Goal: Task Accomplishment & Management: Manage account settings

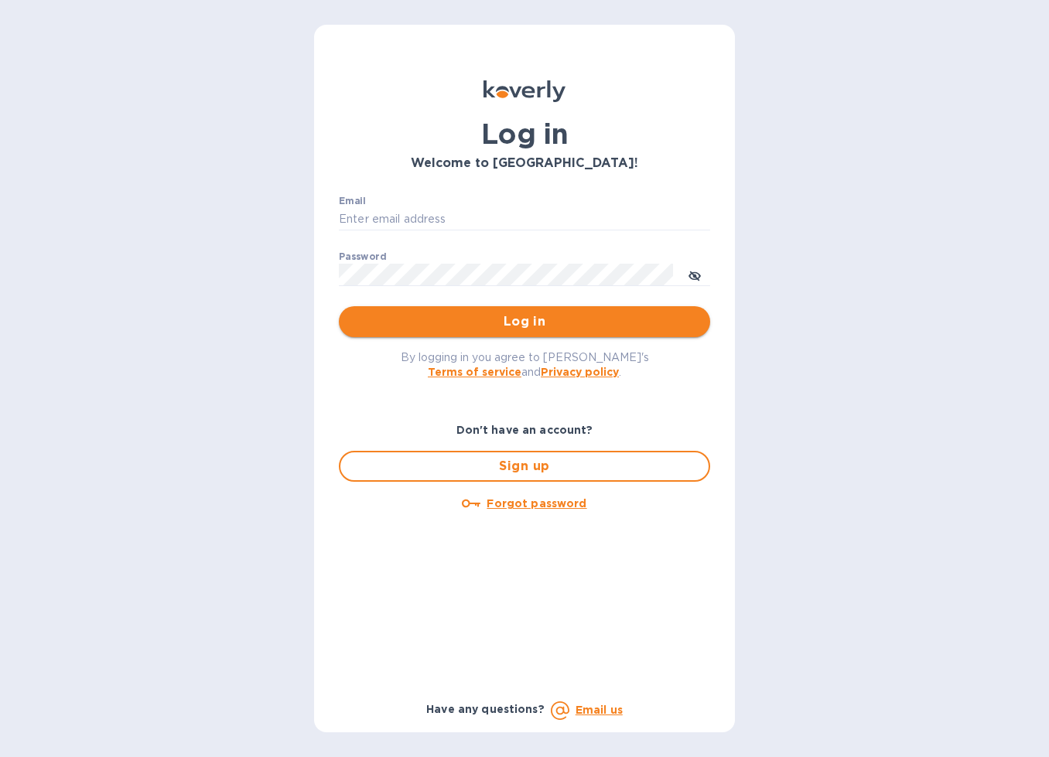
type input "b@[DOMAIN_NAME]"
click at [484, 324] on span "Log in" at bounding box center [524, 321] width 346 height 19
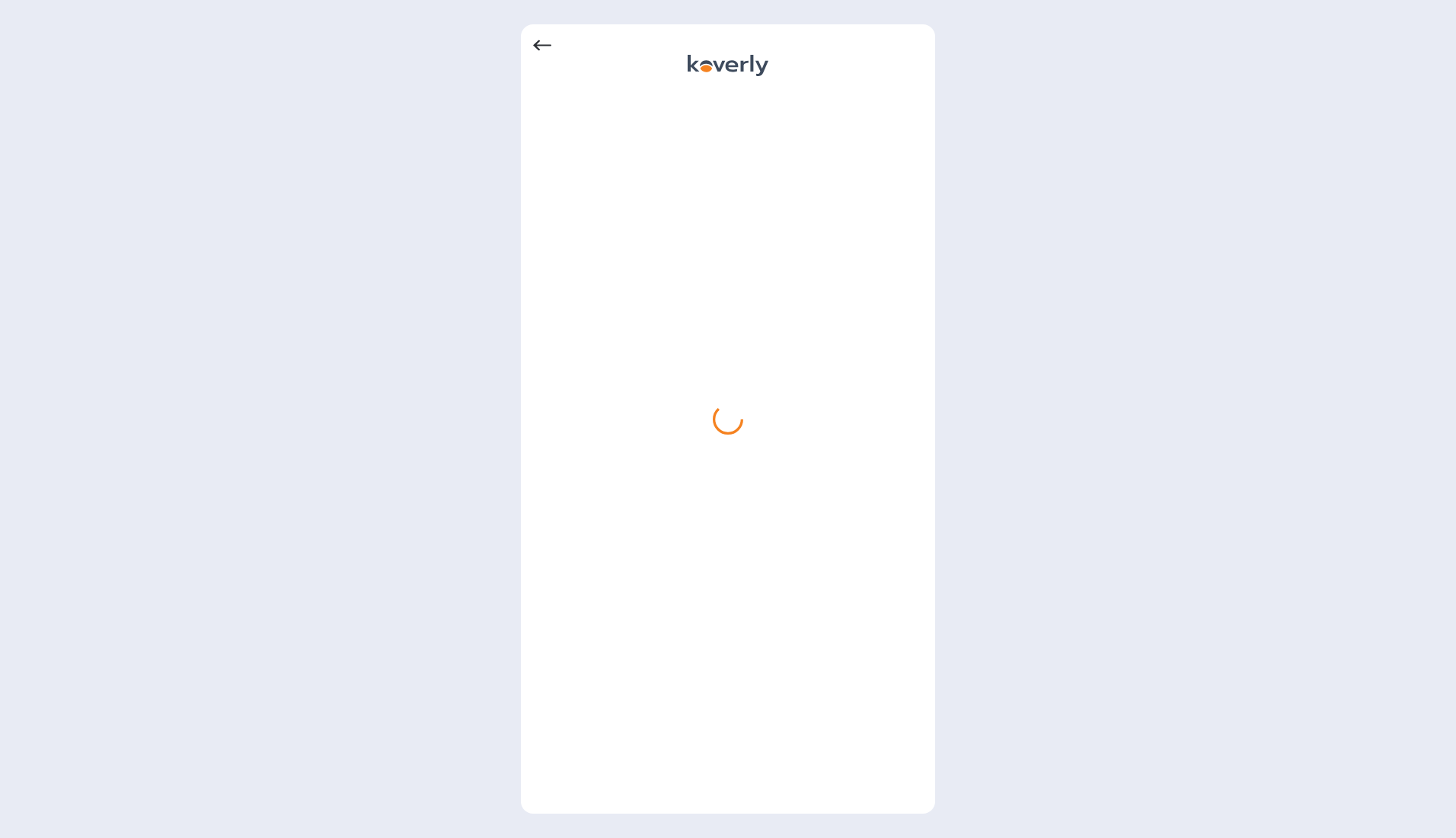
click at [537, 42] on icon at bounding box center [542, 45] width 19 height 11
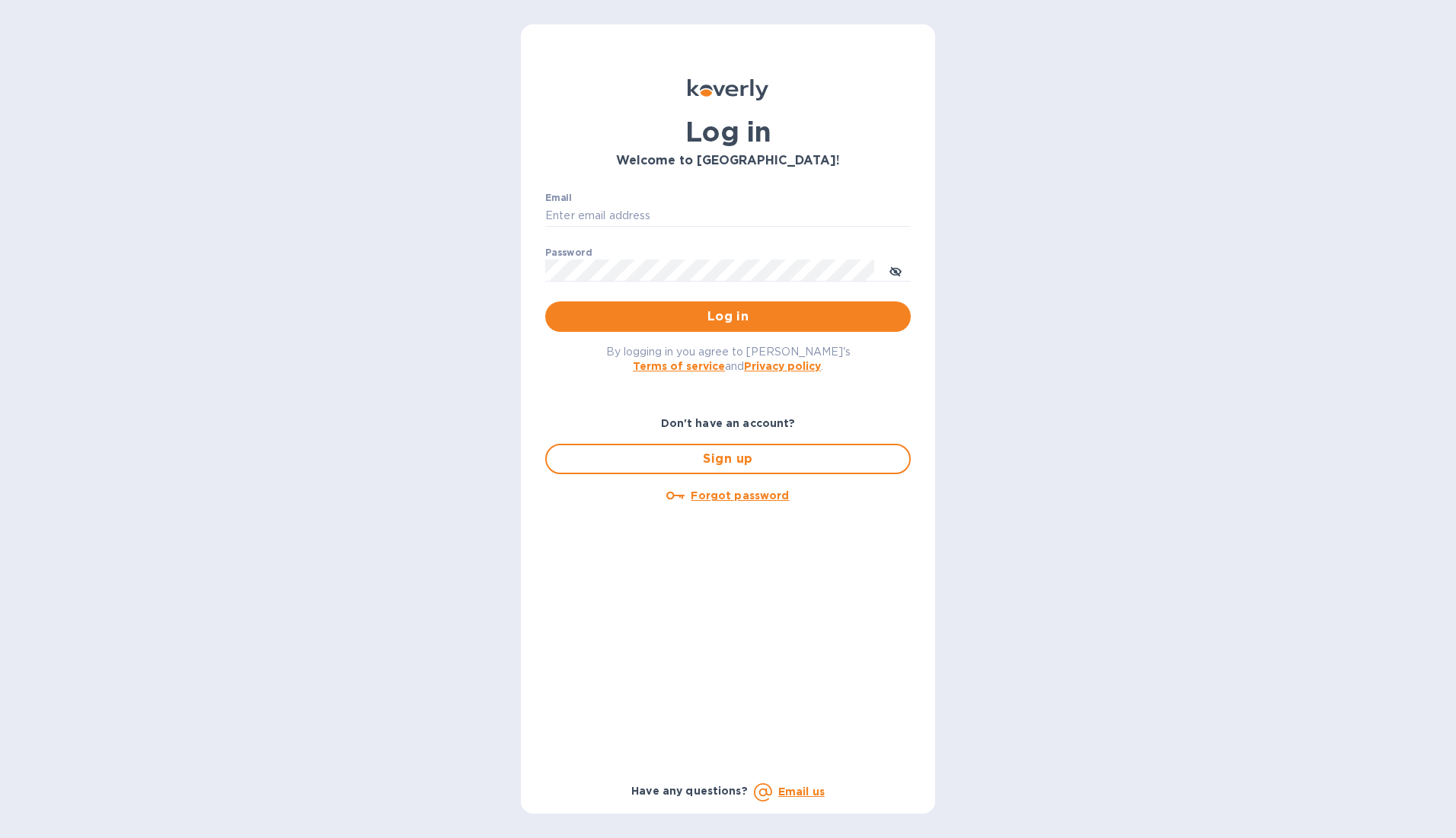
type input "b@[DOMAIN_NAME]"
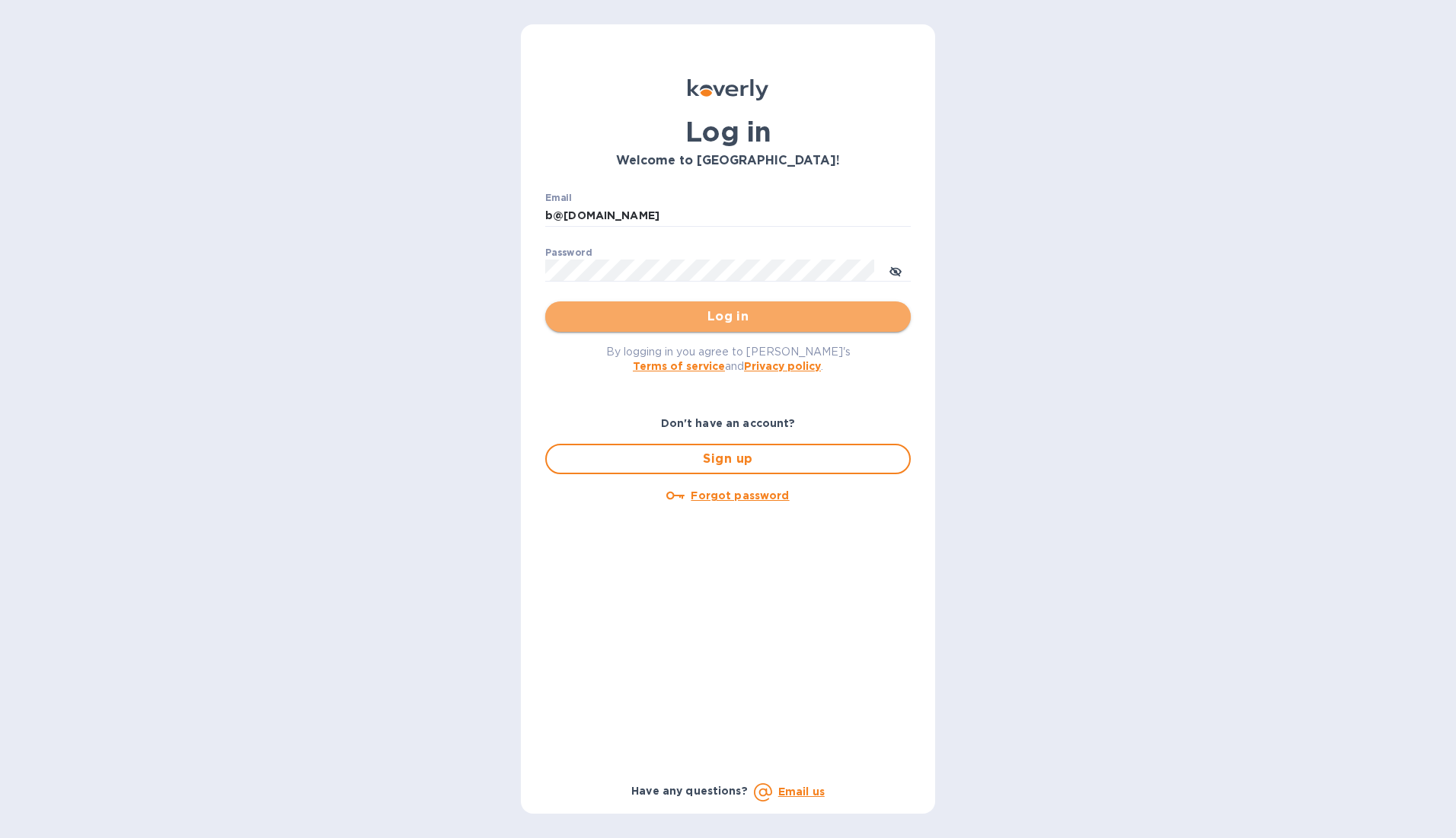
click at [682, 305] on button "Log in" at bounding box center [728, 316] width 365 height 31
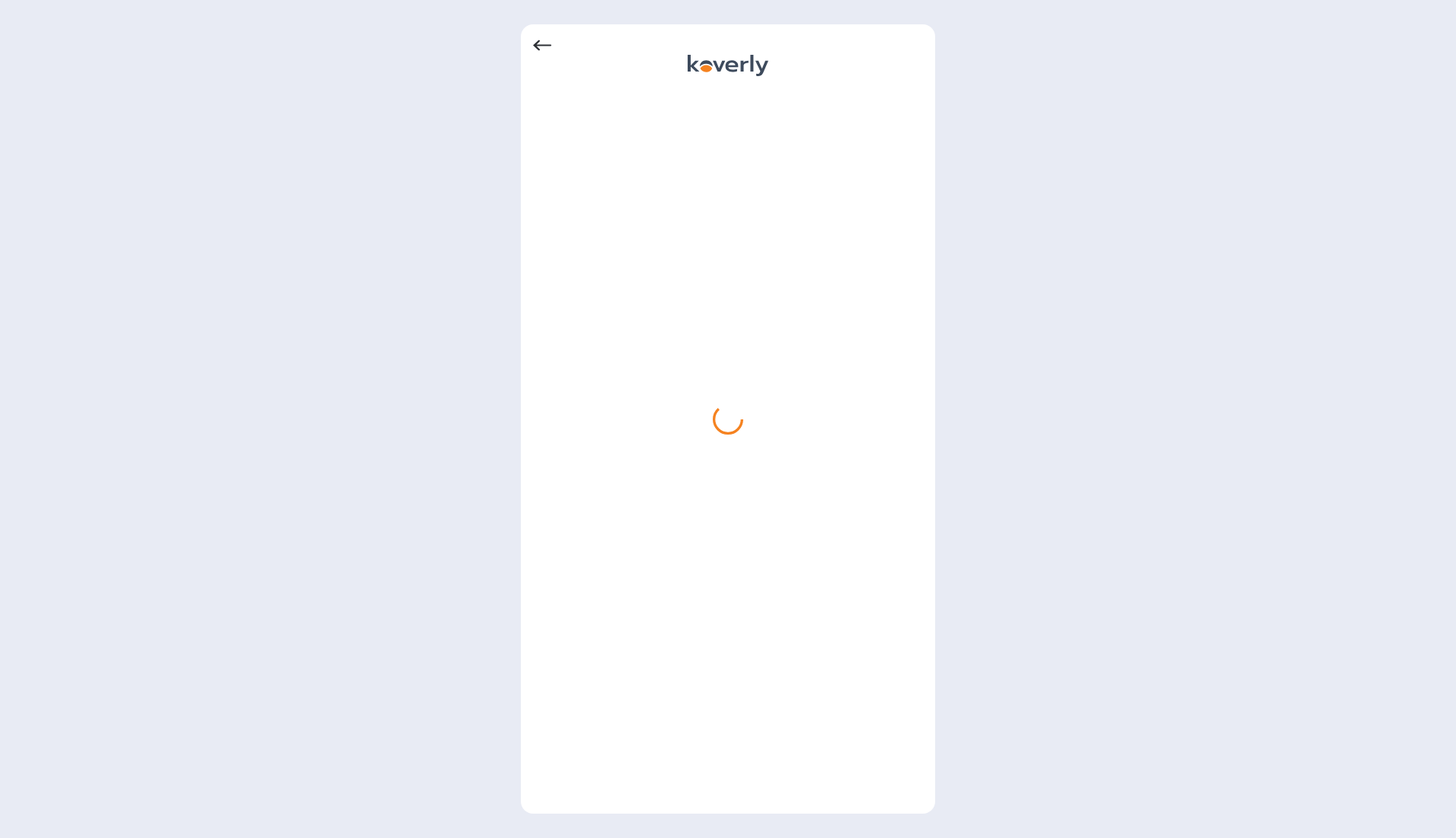
click at [555, 46] on div at bounding box center [728, 45] width 390 height 19
click at [544, 45] on icon at bounding box center [542, 45] width 19 height 11
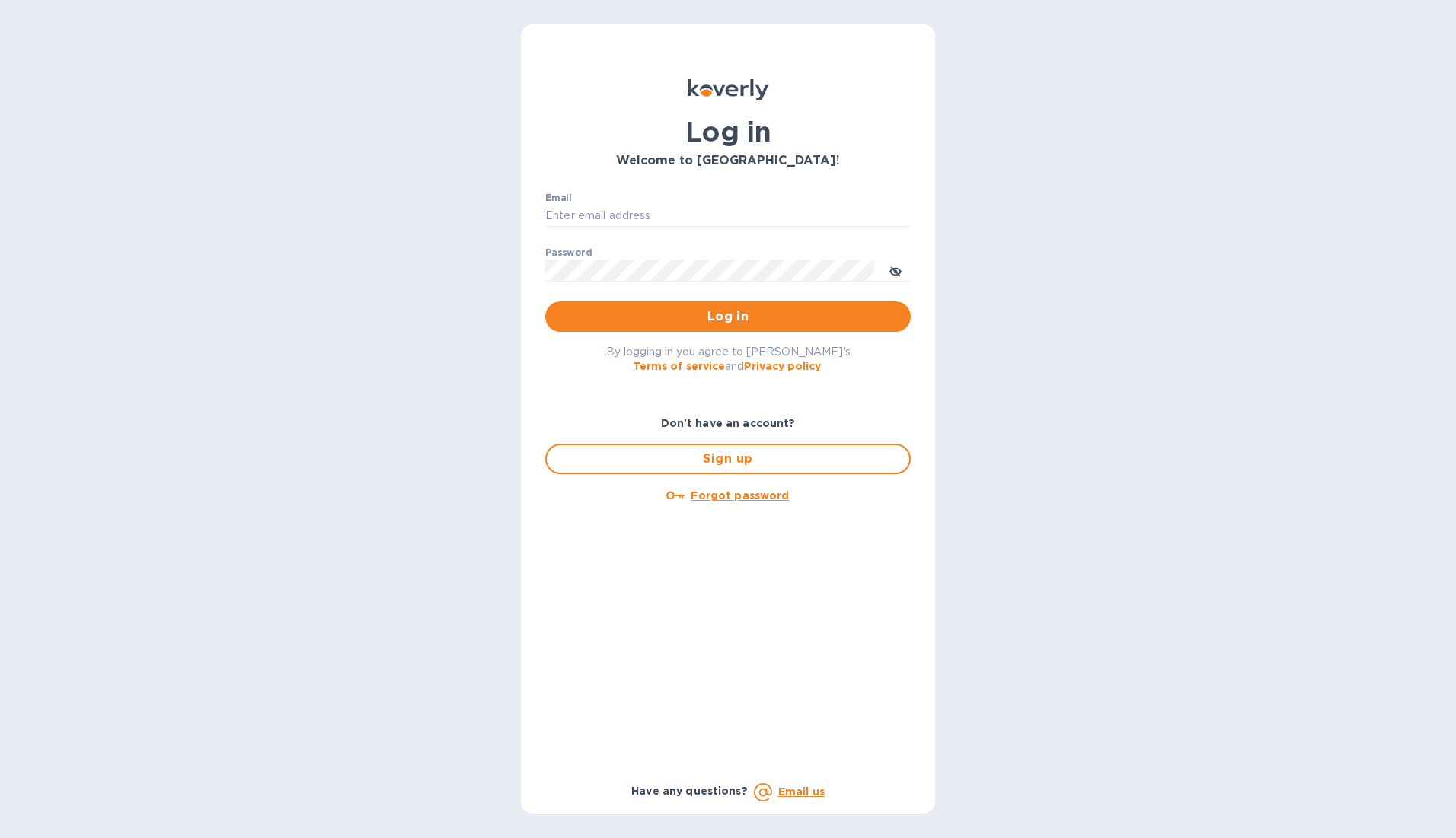
type input "b@[DOMAIN_NAME]"
click at [532, 45] on div "Log in Welcome to Koverly! Email b@corkhoarder.com ​ Password ​ Log in By loggi…" at bounding box center [728, 419] width 415 height 790
click at [884, 270] on button "toggle password visibility" at bounding box center [895, 270] width 31 height 31
